Goal: Find specific fact: Find specific fact

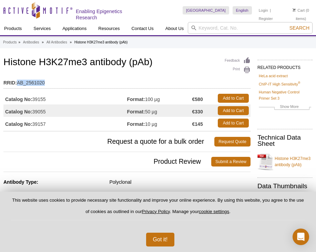
drag, startPoint x: 18, startPoint y: 81, endPoint x: 48, endPoint y: 81, distance: 30.7
click at [48, 81] on td "RRID: AB_2561020" at bounding box center [126, 80] width 247 height 11
copy td "AB_2561020"
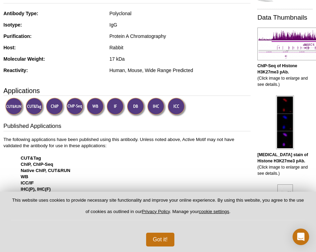
scroll to position [169, 0]
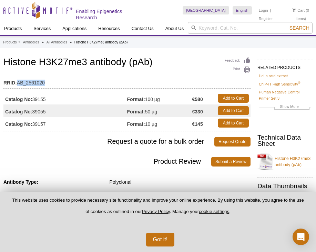
drag, startPoint x: 17, startPoint y: 81, endPoint x: 53, endPoint y: 81, distance: 35.8
click at [53, 81] on td "RRID: AB_2561020" at bounding box center [126, 80] width 247 height 11
copy td "AB_2561020"
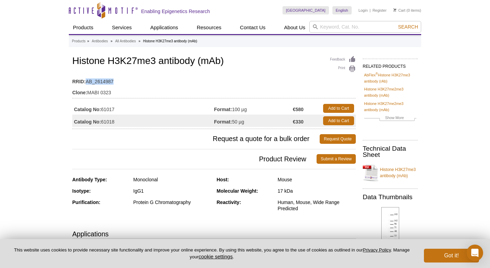
drag, startPoint x: 86, startPoint y: 82, endPoint x: 121, endPoint y: 82, distance: 34.1
click at [121, 82] on td "RRID: AB_2614987" at bounding box center [214, 79] width 284 height 11
copy td "AB_2614987"
